Goal: Task Accomplishment & Management: Use online tool/utility

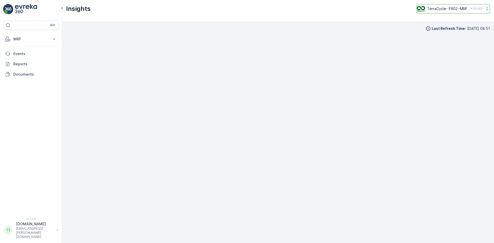
click at [447, 7] on p "TerraCycle- FR02 -MRF" at bounding box center [447, 8] width 40 height 5
type input "ie"
click at [435, 35] on span "Europe/[GEOGRAPHIC_DATA] (+01:00)" at bounding box center [448, 36] width 57 height 4
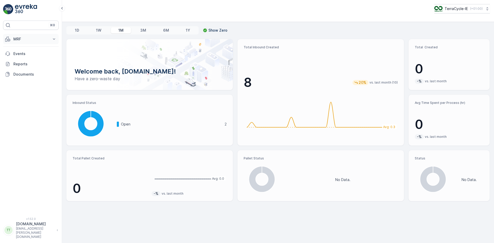
click at [19, 37] on p "MRF" at bounding box center [30, 39] width 35 height 5
click at [24, 54] on p "Inbound" at bounding box center [20, 55] width 14 height 5
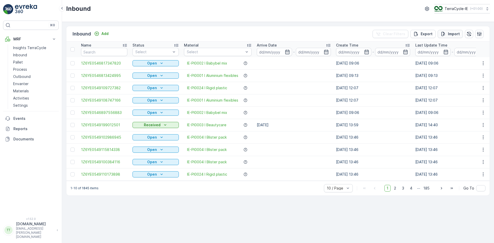
click at [453, 33] on p "Import" at bounding box center [454, 33] width 12 height 5
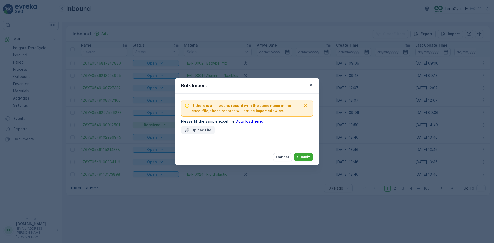
click at [195, 128] on p "Upload File" at bounding box center [202, 130] width 20 height 5
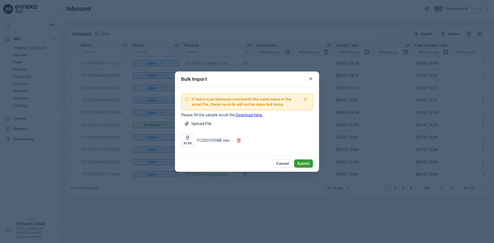
click at [308, 164] on p "Submit" at bounding box center [303, 163] width 13 height 5
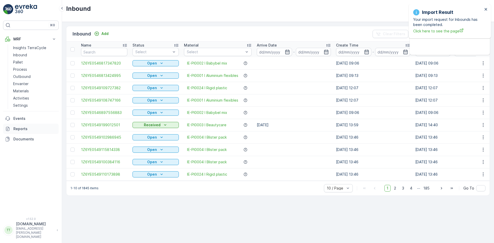
click at [32, 129] on p "Reports" at bounding box center [34, 128] width 43 height 5
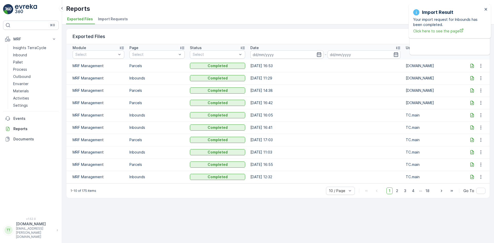
click at [123, 18] on span "Import Requests" at bounding box center [113, 18] width 30 height 5
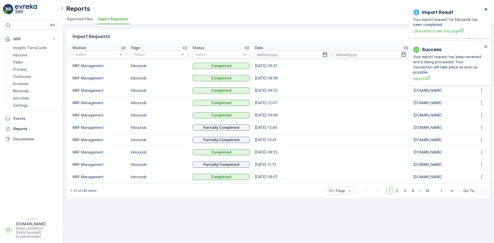
click at [486, 9] on icon "close" at bounding box center [486, 9] width 3 height 3
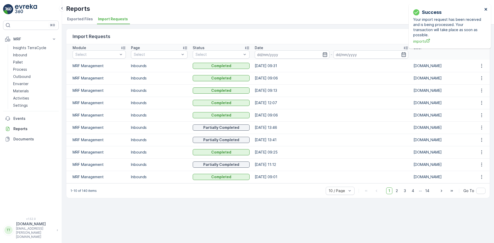
click at [486, 9] on icon "close" at bounding box center [487, 9] width 4 height 4
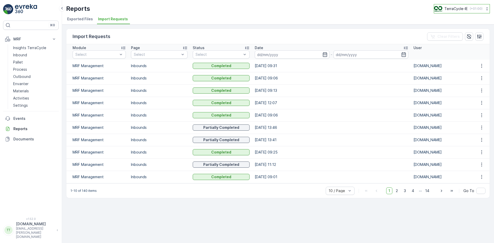
click at [447, 9] on p "TerraCycle-IE" at bounding box center [456, 8] width 23 height 5
type input "uk"
click at [460, 55] on span "Europe/[GEOGRAPHIC_DATA] (+01:00)" at bounding box center [465, 59] width 54 height 8
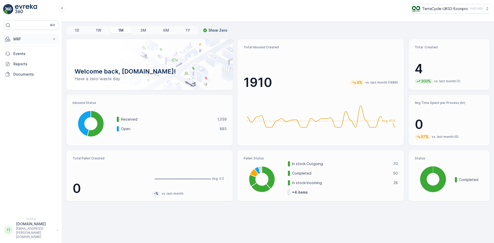
click at [27, 39] on p "MRF" at bounding box center [30, 39] width 35 height 5
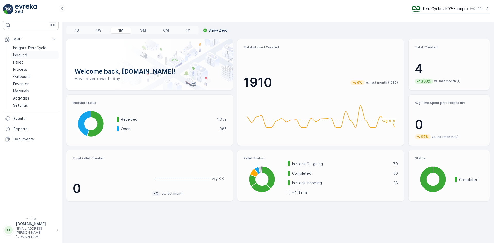
click at [25, 56] on p "Inbound" at bounding box center [20, 55] width 14 height 5
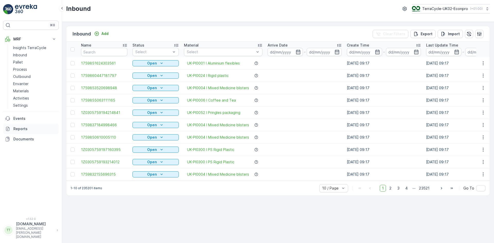
click at [29, 127] on p "Reports" at bounding box center [34, 128] width 43 height 5
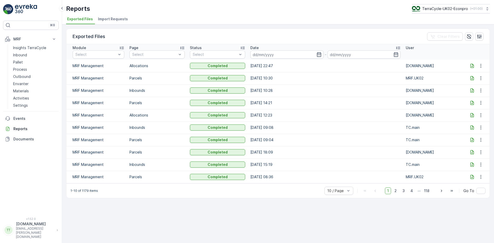
click at [115, 19] on span "Import Requests" at bounding box center [113, 18] width 30 height 5
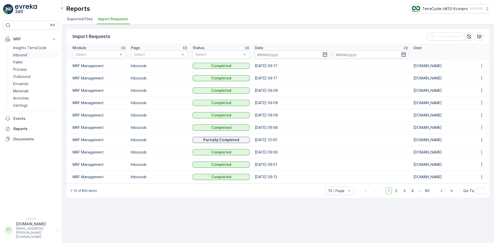
click at [28, 57] on link "Inbound" at bounding box center [35, 54] width 48 height 7
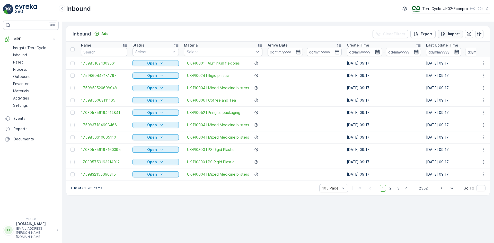
click at [453, 32] on p "Import" at bounding box center [454, 33] width 12 height 5
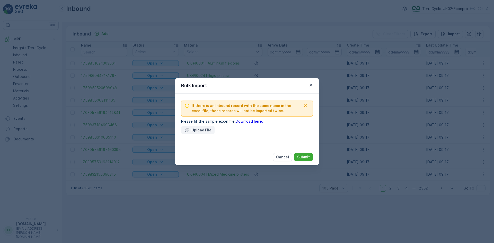
click at [200, 130] on p "Upload File" at bounding box center [202, 130] width 20 height 5
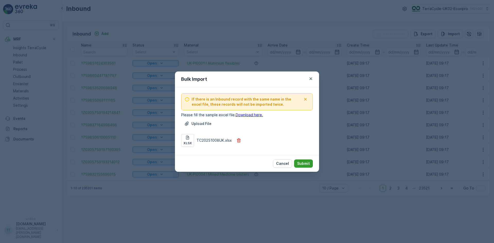
click at [304, 163] on p "Submit" at bounding box center [303, 163] width 13 height 5
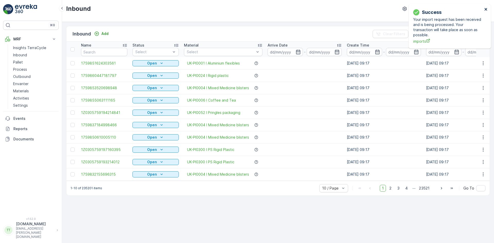
click at [485, 8] on icon "close" at bounding box center [487, 9] width 4 height 4
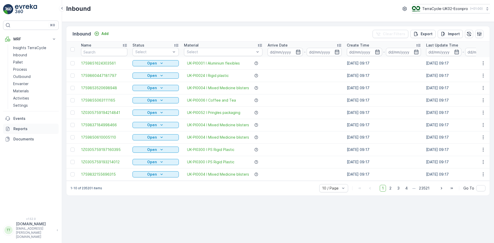
click at [21, 131] on p "Reports" at bounding box center [34, 128] width 43 height 5
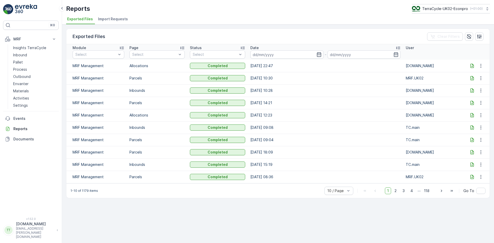
click at [123, 20] on span "Import Requests" at bounding box center [113, 18] width 30 height 5
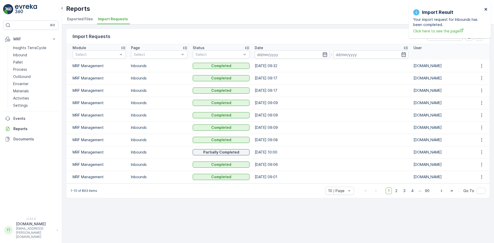
click at [486, 9] on icon "close" at bounding box center [487, 9] width 4 height 4
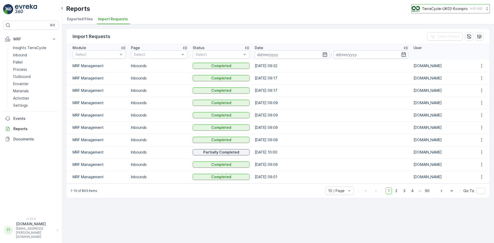
click at [438, 7] on p "TerraCycle-UK02-Econpro" at bounding box center [445, 8] width 46 height 5
type input "fr"
click at [441, 29] on span "TerraCycle- FR02 -MRF" at bounding box center [443, 31] width 57 height 5
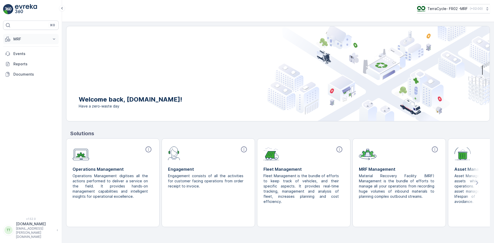
click at [25, 39] on p "MRF" at bounding box center [30, 39] width 35 height 5
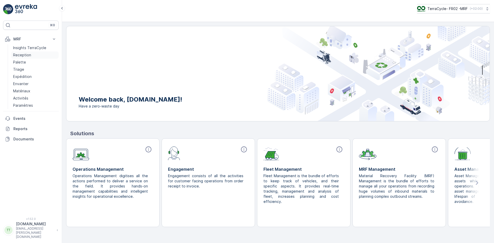
click at [28, 55] on p "Reception" at bounding box center [22, 55] width 18 height 5
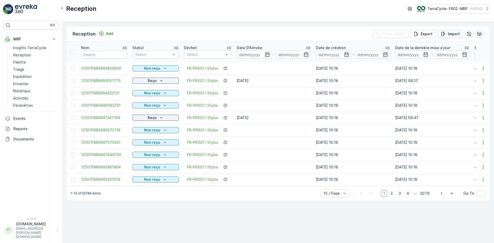
click at [452, 34] on p "Import" at bounding box center [454, 33] width 12 height 5
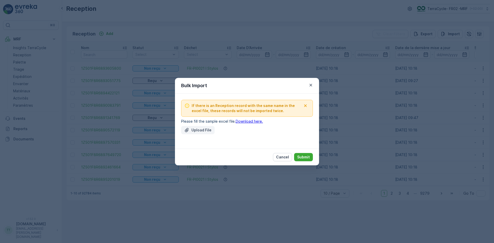
click at [205, 133] on button "Upload File" at bounding box center [197, 130] width 33 height 8
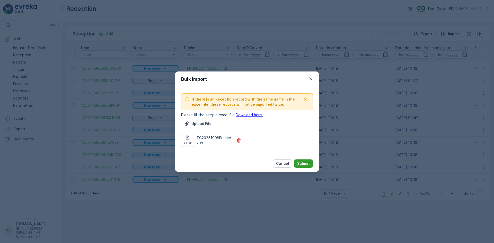
click at [300, 164] on p "Submit" at bounding box center [303, 163] width 13 height 5
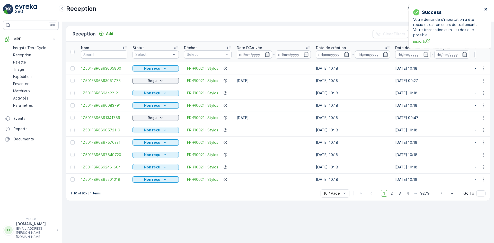
click at [486, 9] on icon "close" at bounding box center [486, 9] width 3 height 3
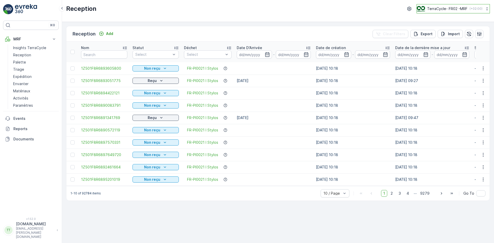
click at [435, 7] on p "TerraCycle- FR02 -MRF" at bounding box center [447, 8] width 40 height 5
type input "nl"
click at [432, 31] on span "TerraCycle-NL-MRF" at bounding box center [448, 31] width 57 height 5
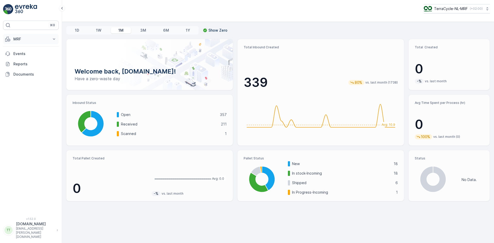
click at [19, 38] on p "MRF" at bounding box center [30, 39] width 35 height 5
click at [23, 53] on p "Inbound" at bounding box center [20, 55] width 14 height 5
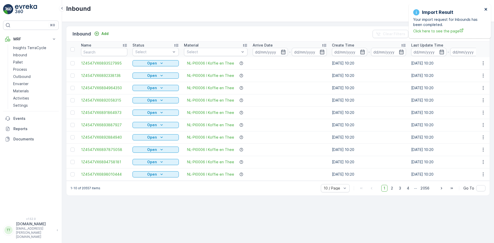
click at [485, 9] on icon "close" at bounding box center [487, 9] width 4 height 4
click at [27, 128] on p "Reports" at bounding box center [34, 128] width 43 height 5
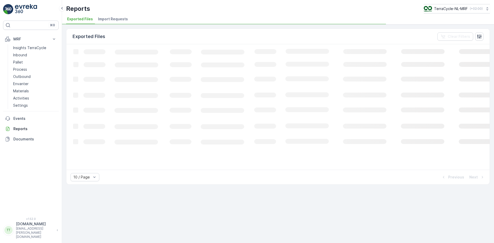
click at [111, 15] on li "Import Requests" at bounding box center [113, 19] width 33 height 9
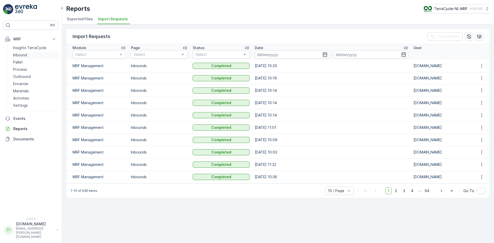
click at [18, 53] on p "Inbound" at bounding box center [20, 55] width 14 height 5
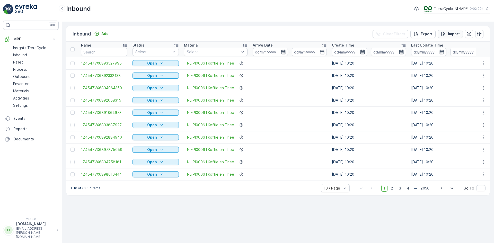
click at [453, 30] on button "Import" at bounding box center [450, 34] width 25 height 8
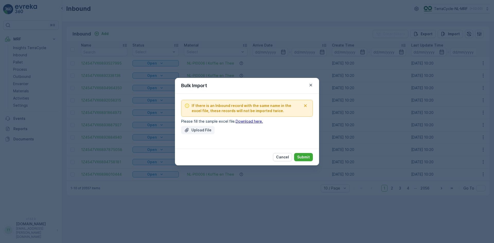
click at [185, 133] on button "Upload File" at bounding box center [197, 130] width 33 height 8
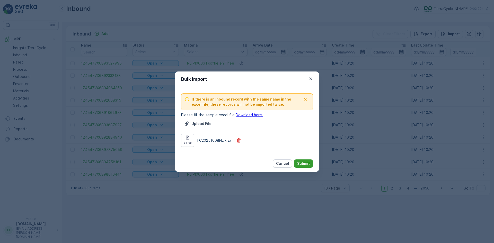
click at [304, 163] on p "Submit" at bounding box center [303, 163] width 13 height 5
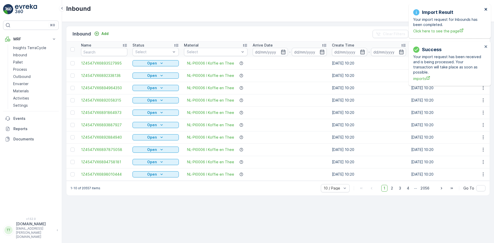
click at [486, 8] on icon "close" at bounding box center [487, 9] width 4 height 4
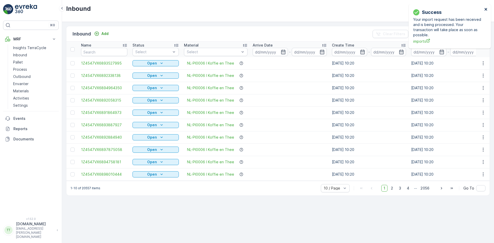
click at [486, 8] on icon "close" at bounding box center [487, 9] width 4 height 4
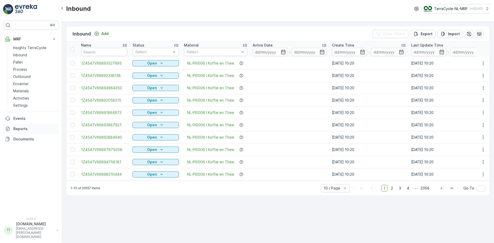
click at [25, 130] on p "Reports" at bounding box center [34, 128] width 43 height 5
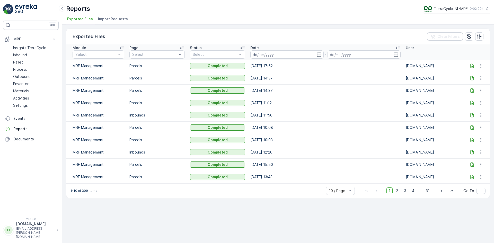
click at [124, 21] on span "Import Requests" at bounding box center [113, 18] width 30 height 5
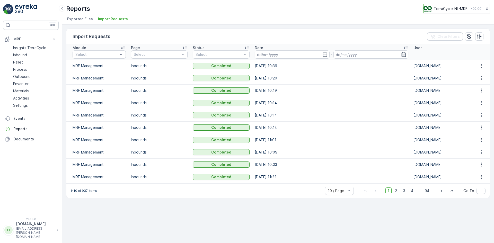
click at [454, 9] on p "TerraCycle-NL-MRF" at bounding box center [451, 8] width 34 height 5
type input "nz"
click at [461, 36] on span "NZ (+13:00)" at bounding box center [448, 36] width 43 height 4
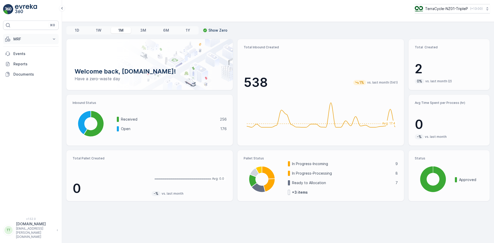
click at [15, 39] on p "MRF" at bounding box center [30, 39] width 35 height 5
click at [23, 54] on p "Inbound" at bounding box center [20, 55] width 14 height 5
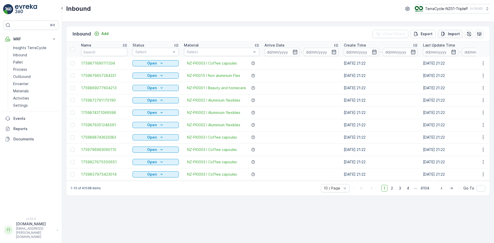
click at [450, 33] on p "Import" at bounding box center [454, 33] width 12 height 5
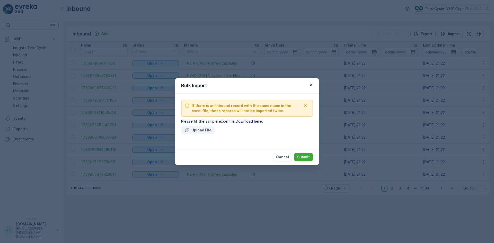
click at [199, 131] on p "Upload File" at bounding box center [202, 130] width 20 height 5
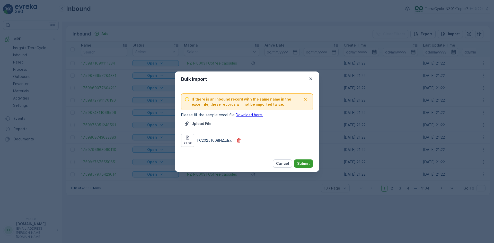
click at [308, 163] on p "Submit" at bounding box center [303, 163] width 13 height 5
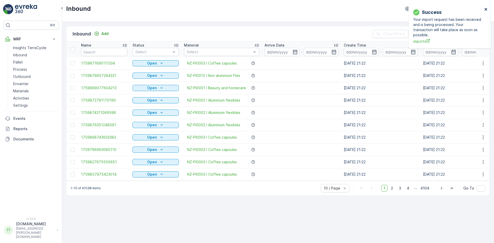
click at [486, 9] on icon "close" at bounding box center [486, 9] width 3 height 3
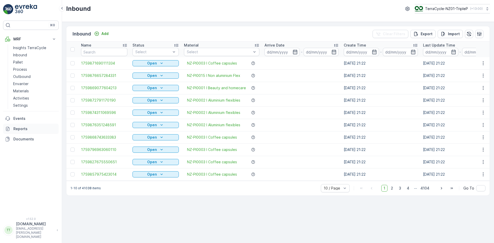
click at [24, 128] on p "Reports" at bounding box center [34, 128] width 43 height 5
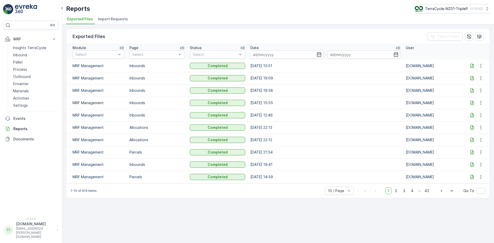
click at [117, 22] on li "Import Requests" at bounding box center [113, 19] width 33 height 9
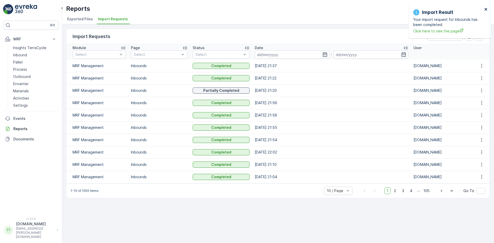
click at [486, 9] on icon "close" at bounding box center [486, 9] width 3 height 3
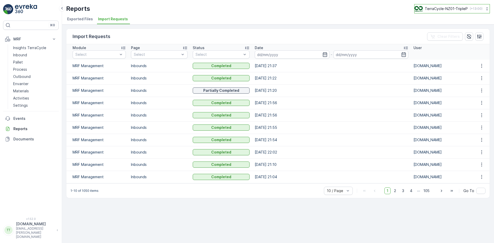
click at [443, 10] on p "TerraCycle-NZ01-TripleP" at bounding box center [446, 8] width 43 height 5
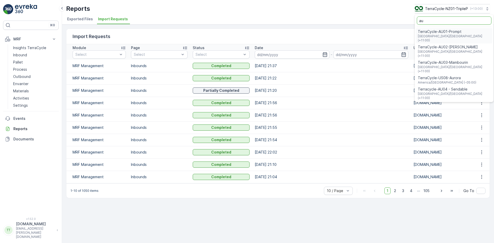
type input "au"
click at [451, 32] on span "TerraCycle-AU01-Prompt" at bounding box center [454, 31] width 73 height 5
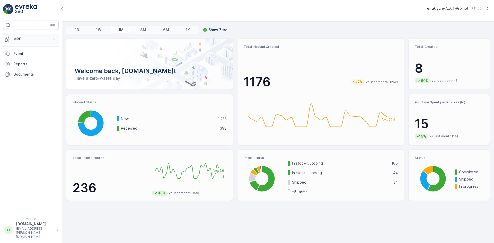
click at [16, 34] on button "MRF" at bounding box center [31, 39] width 56 height 10
click at [24, 54] on p "Inbound" at bounding box center [20, 55] width 14 height 5
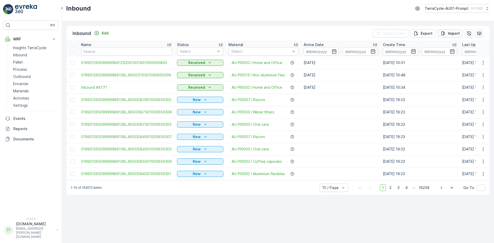
click at [444, 32] on icon "Import" at bounding box center [444, 33] width 4 height 4
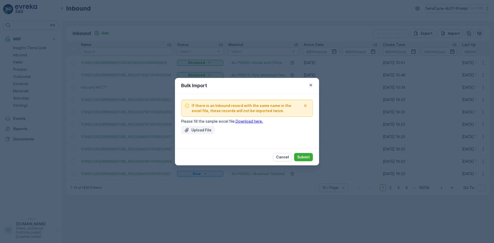
click at [200, 127] on button "Upload File" at bounding box center [197, 130] width 33 height 8
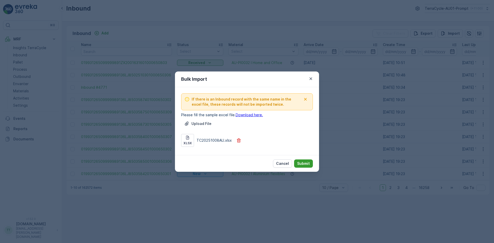
click at [300, 164] on p "Submit" at bounding box center [303, 163] width 13 height 5
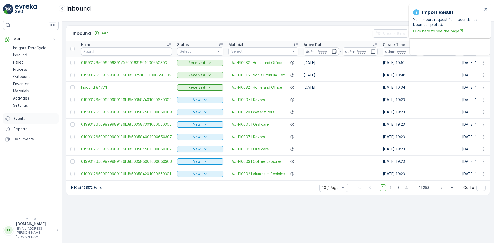
drag, startPoint x: 23, startPoint y: 131, endPoint x: 37, endPoint y: 116, distance: 20.4
click at [23, 131] on p "Reports" at bounding box center [34, 128] width 43 height 5
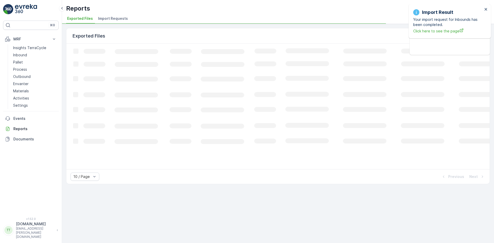
click at [103, 17] on span "Import Requests" at bounding box center [113, 18] width 30 height 5
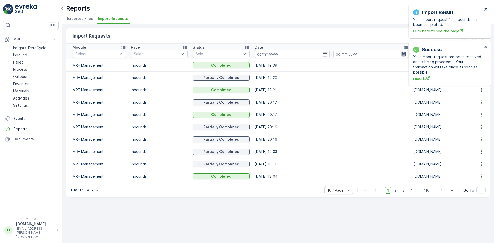
click at [486, 9] on icon "close" at bounding box center [487, 9] width 4 height 4
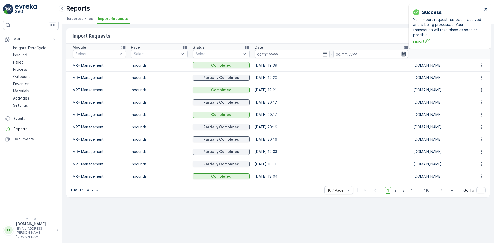
click at [486, 8] on icon "close" at bounding box center [487, 9] width 4 height 4
